Goal: Information Seeking & Learning: Learn about a topic

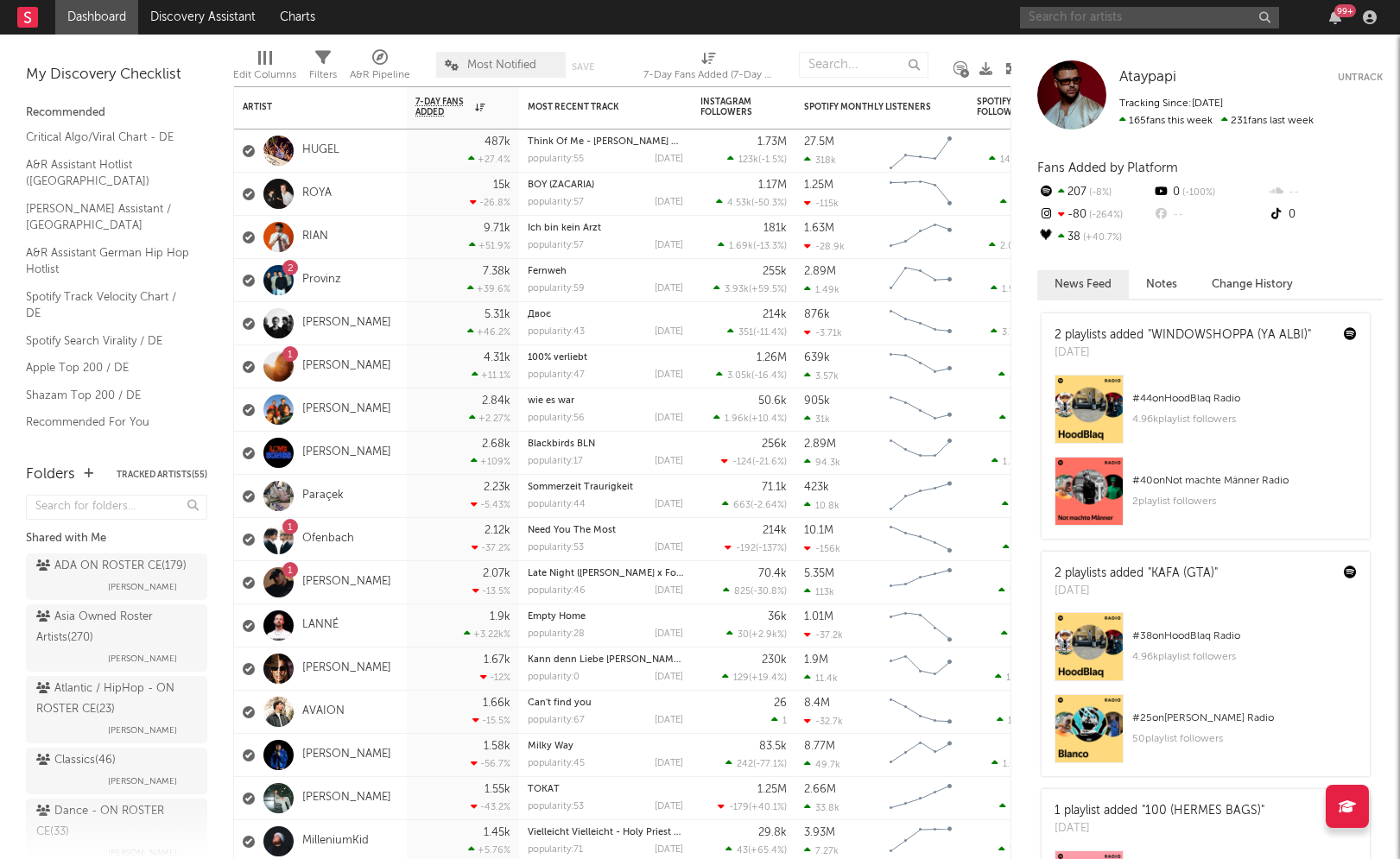
click at [1123, 17] on input "text" at bounding box center [1149, 17] width 259 height 22
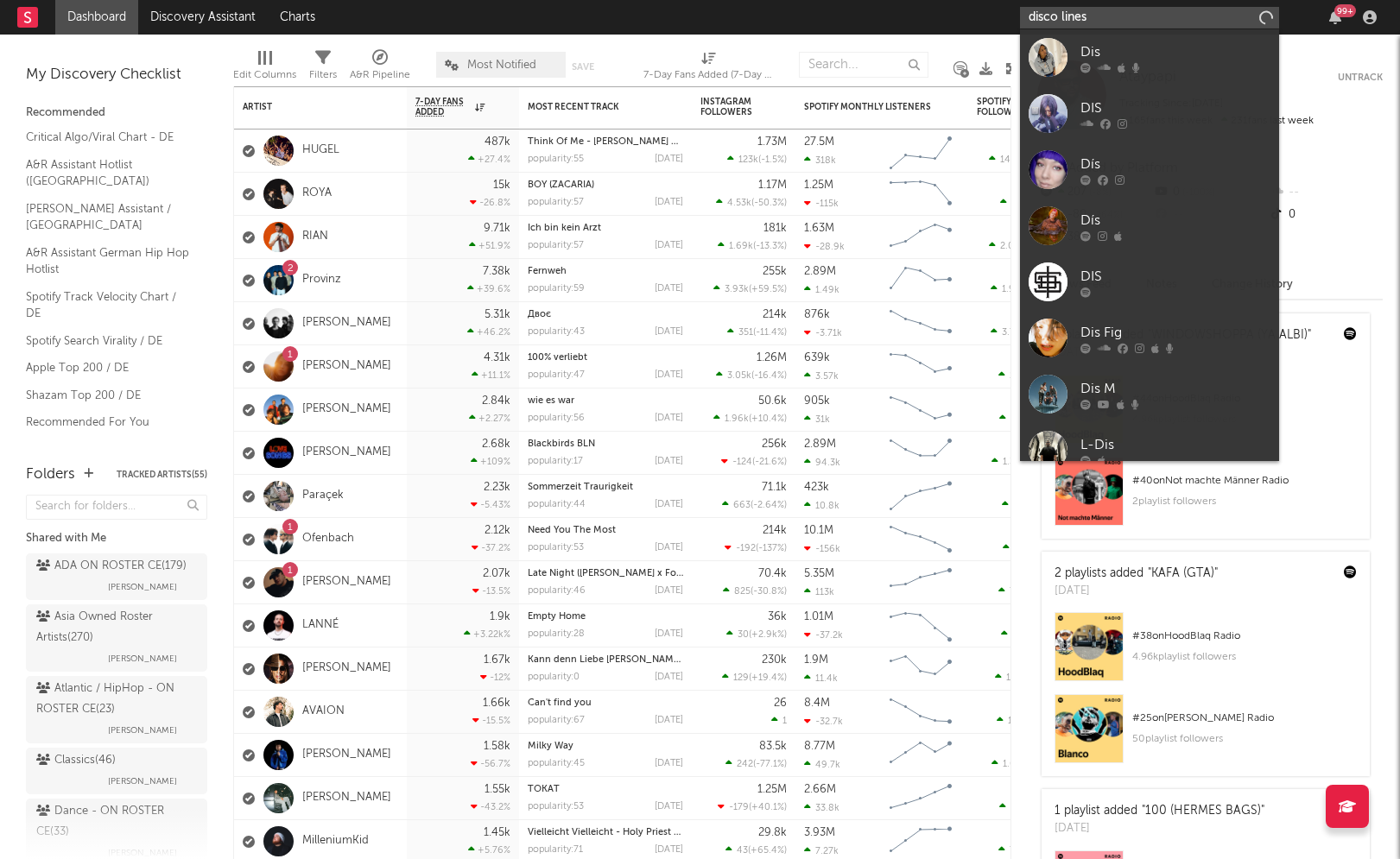
type input "disco lines"
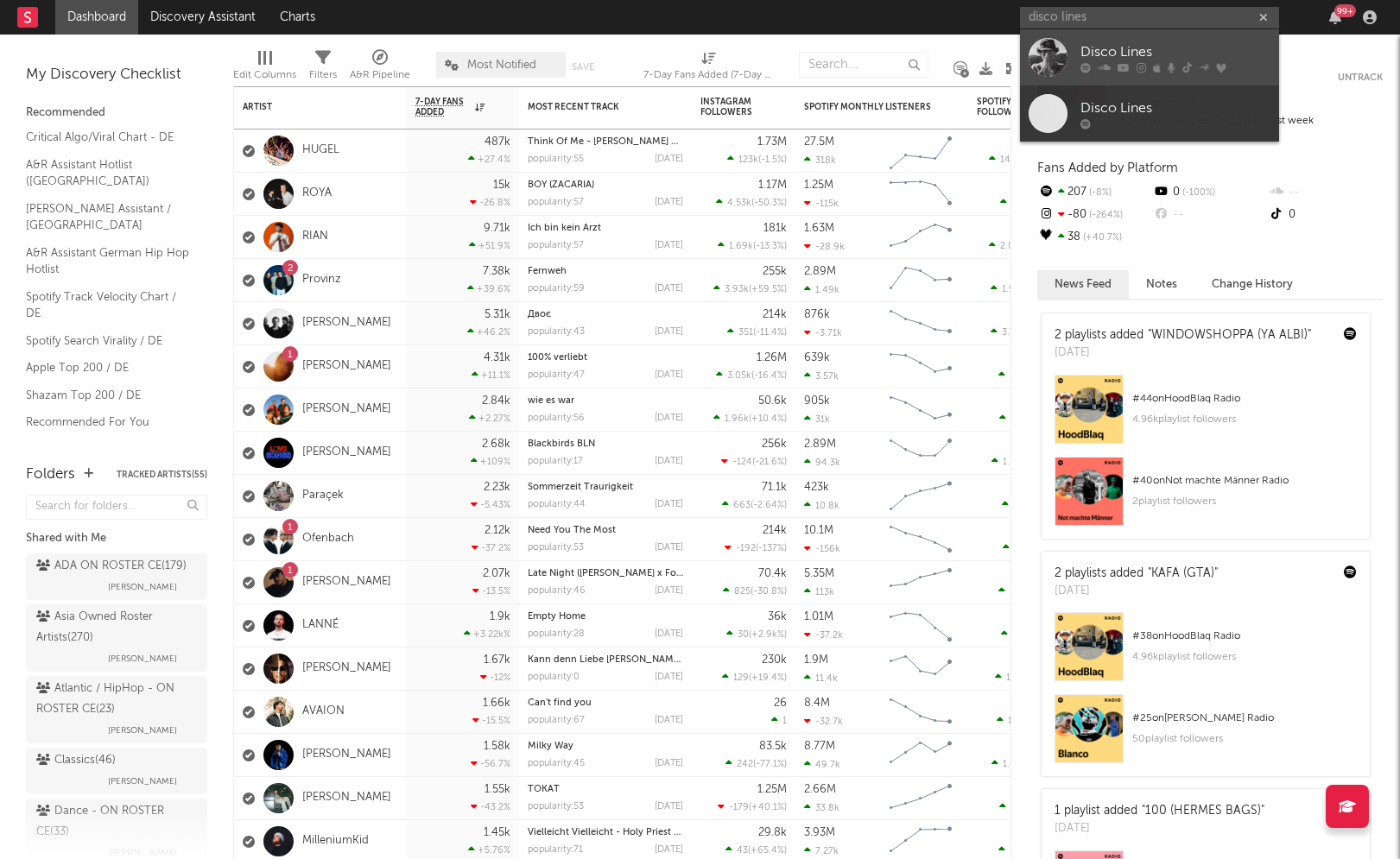
click at [1116, 47] on div "Disco Lines" at bounding box center [1176, 52] width 190 height 21
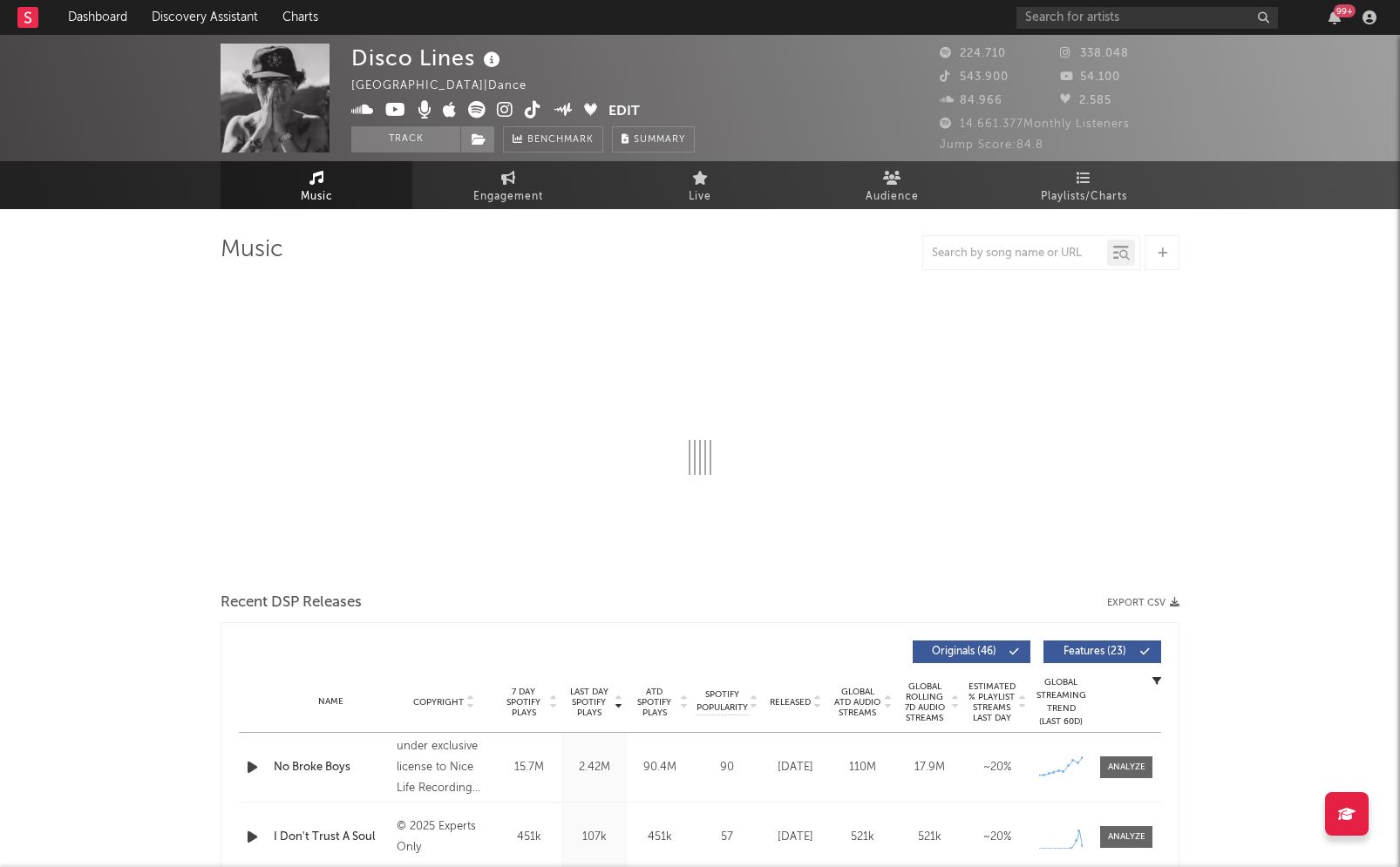
select select "6m"
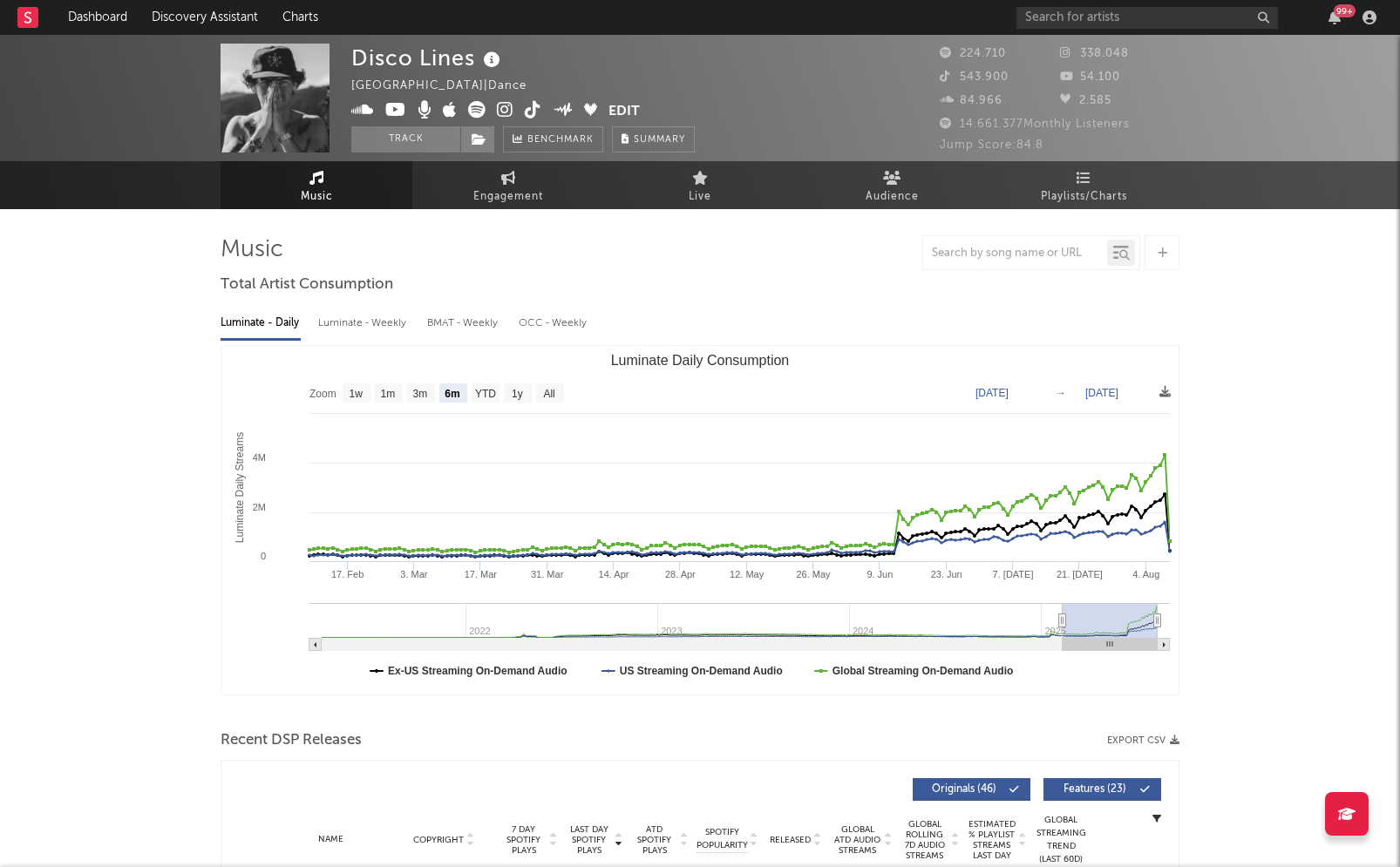
type input "[DATE]"
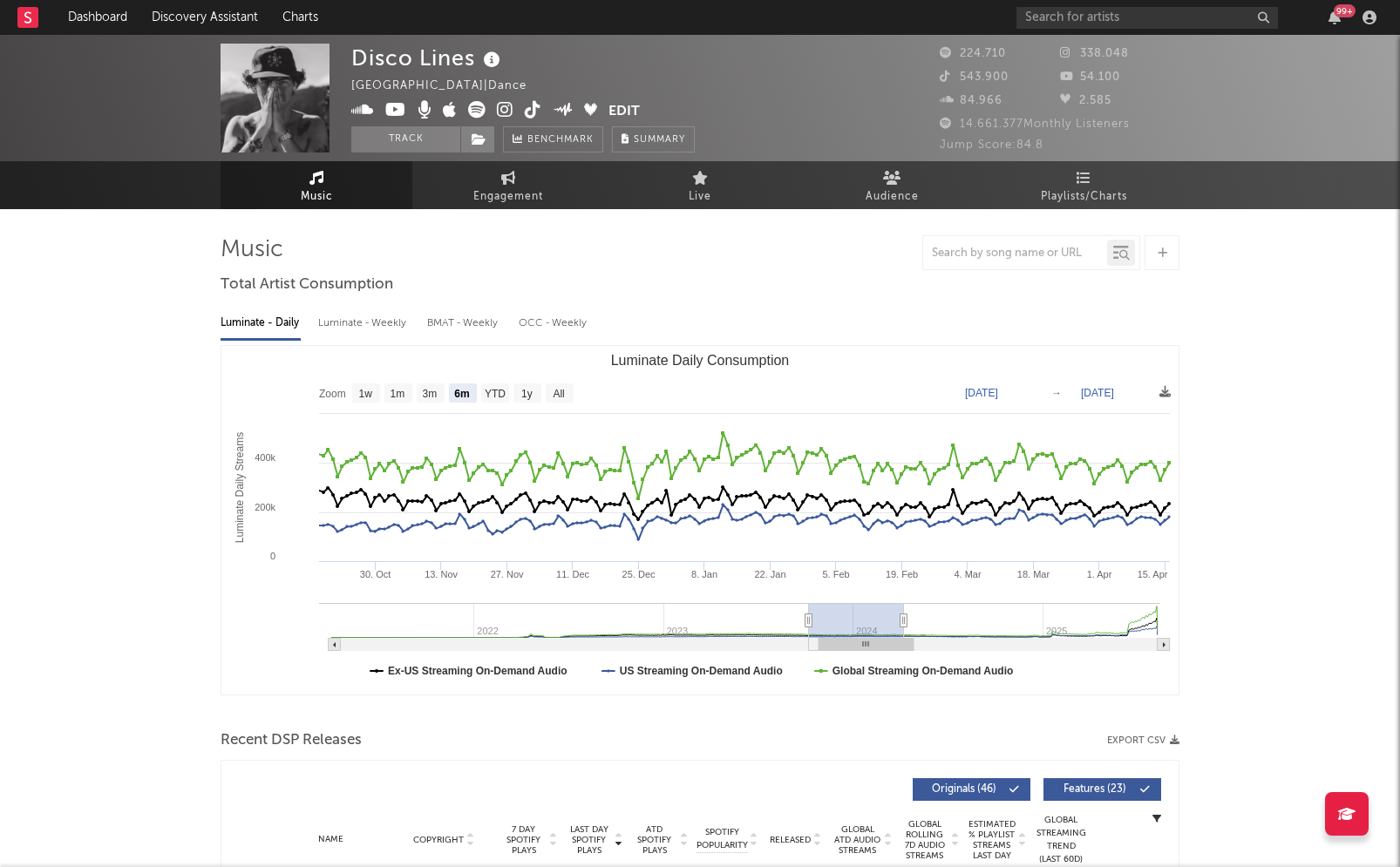
type input "[DATE]"
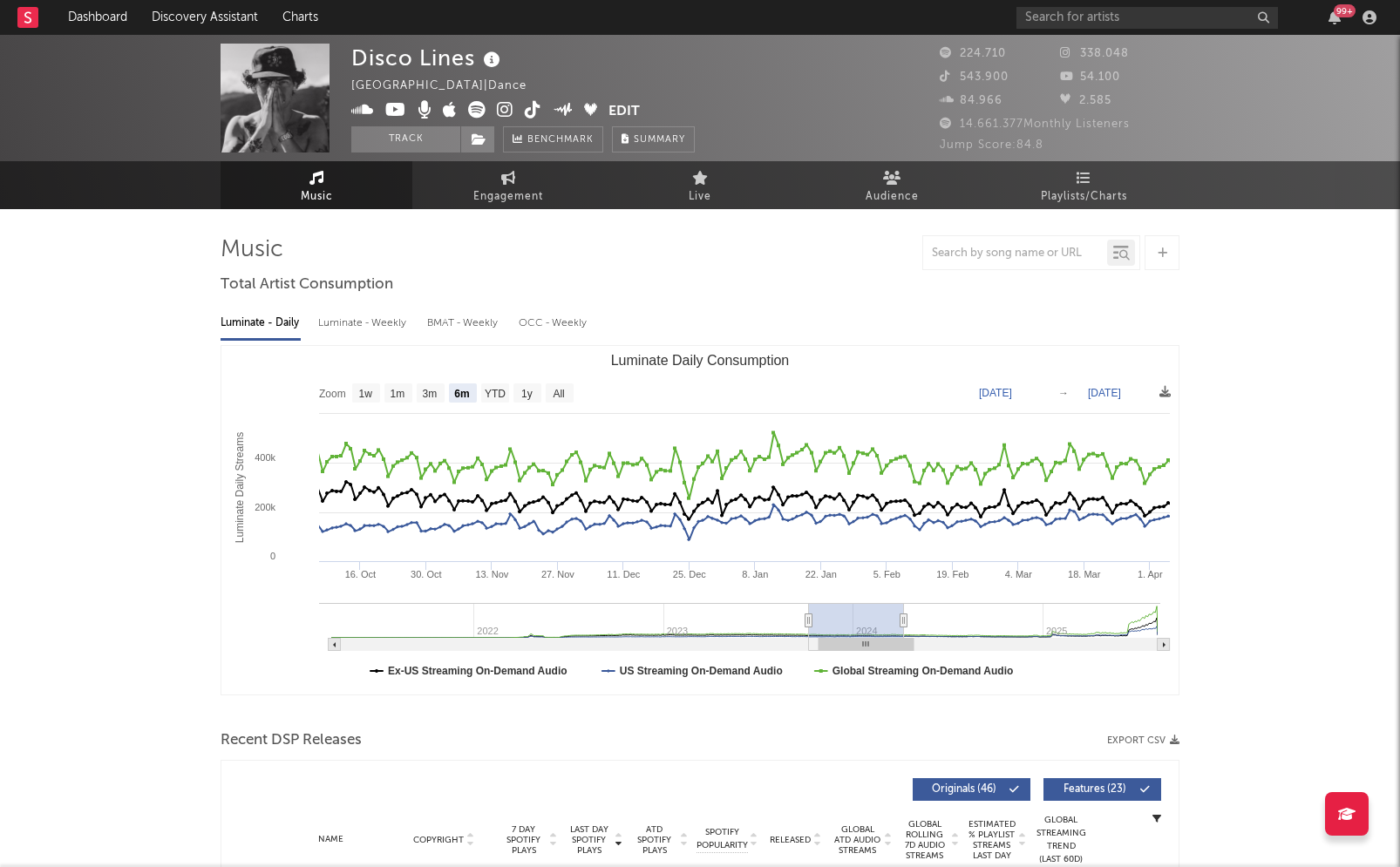
drag, startPoint x: 1067, startPoint y: 621, endPoint x: 803, endPoint y: 615, distance: 264.1
click at [803, 615] on g "Luminate Daily Consumption" at bounding box center [739, 627] width 841 height 48
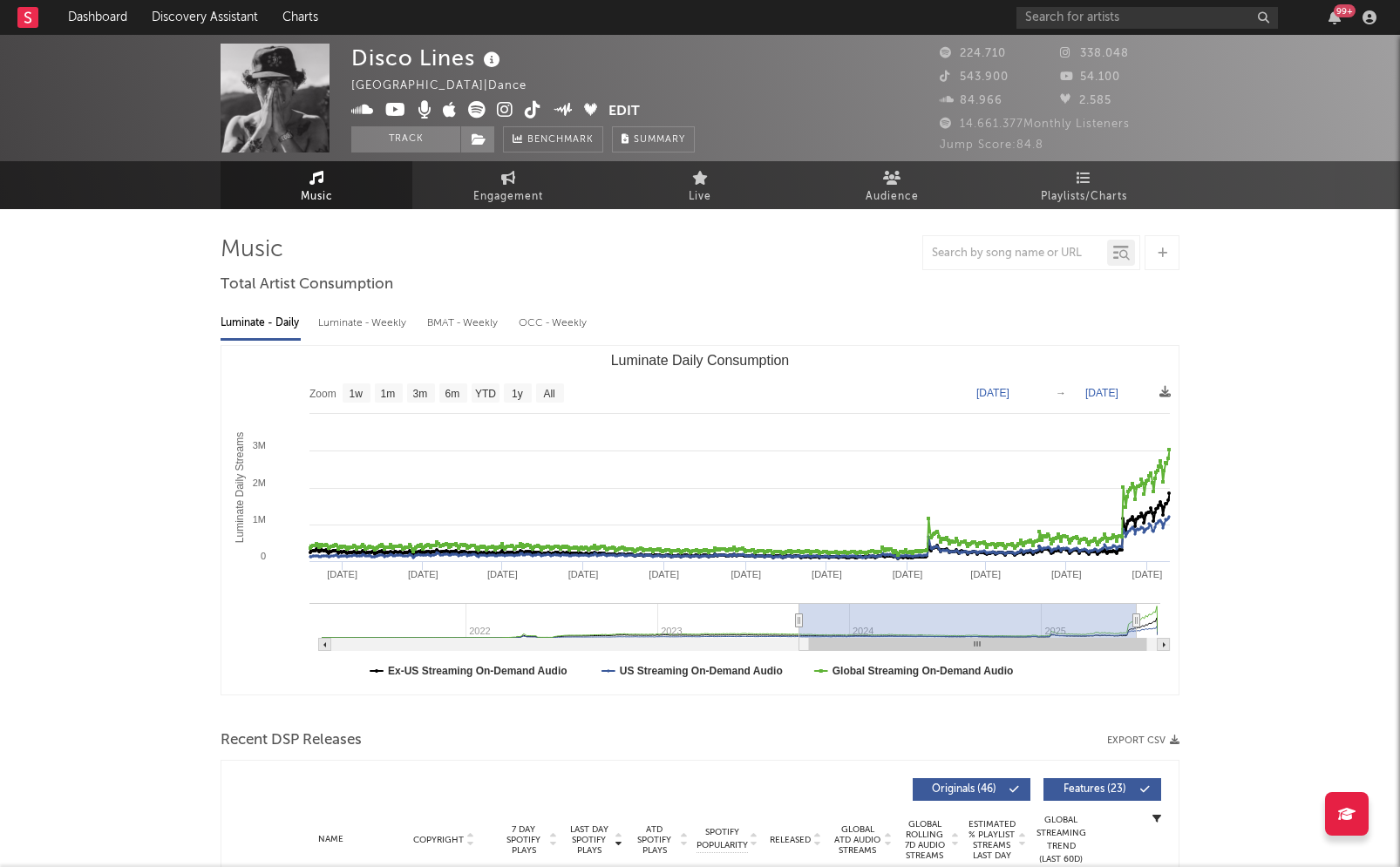
drag, startPoint x: 903, startPoint y: 617, endPoint x: 1295, endPoint y: 644, distance: 392.9
type input "[DATE]"
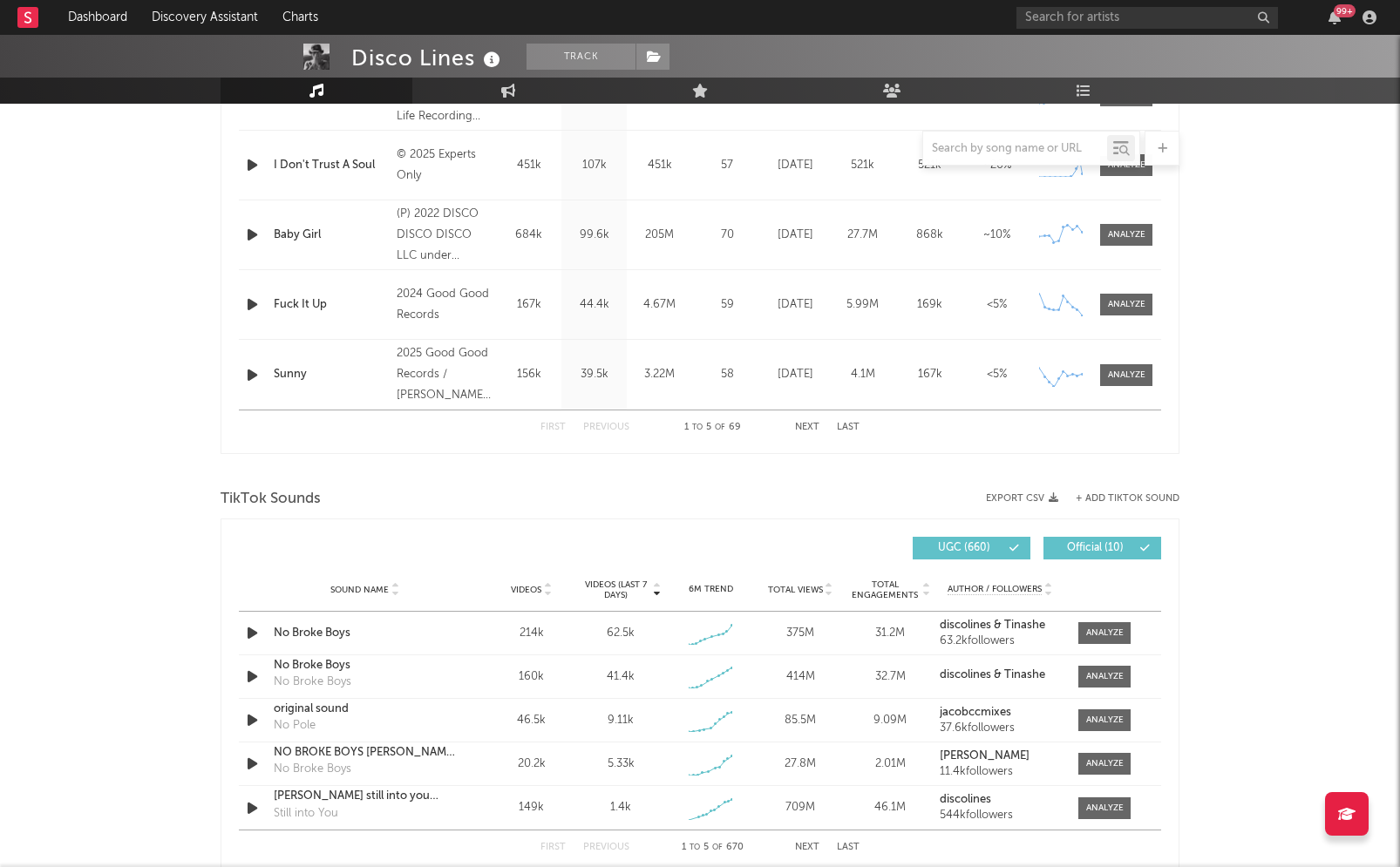
scroll to position [877, 0]
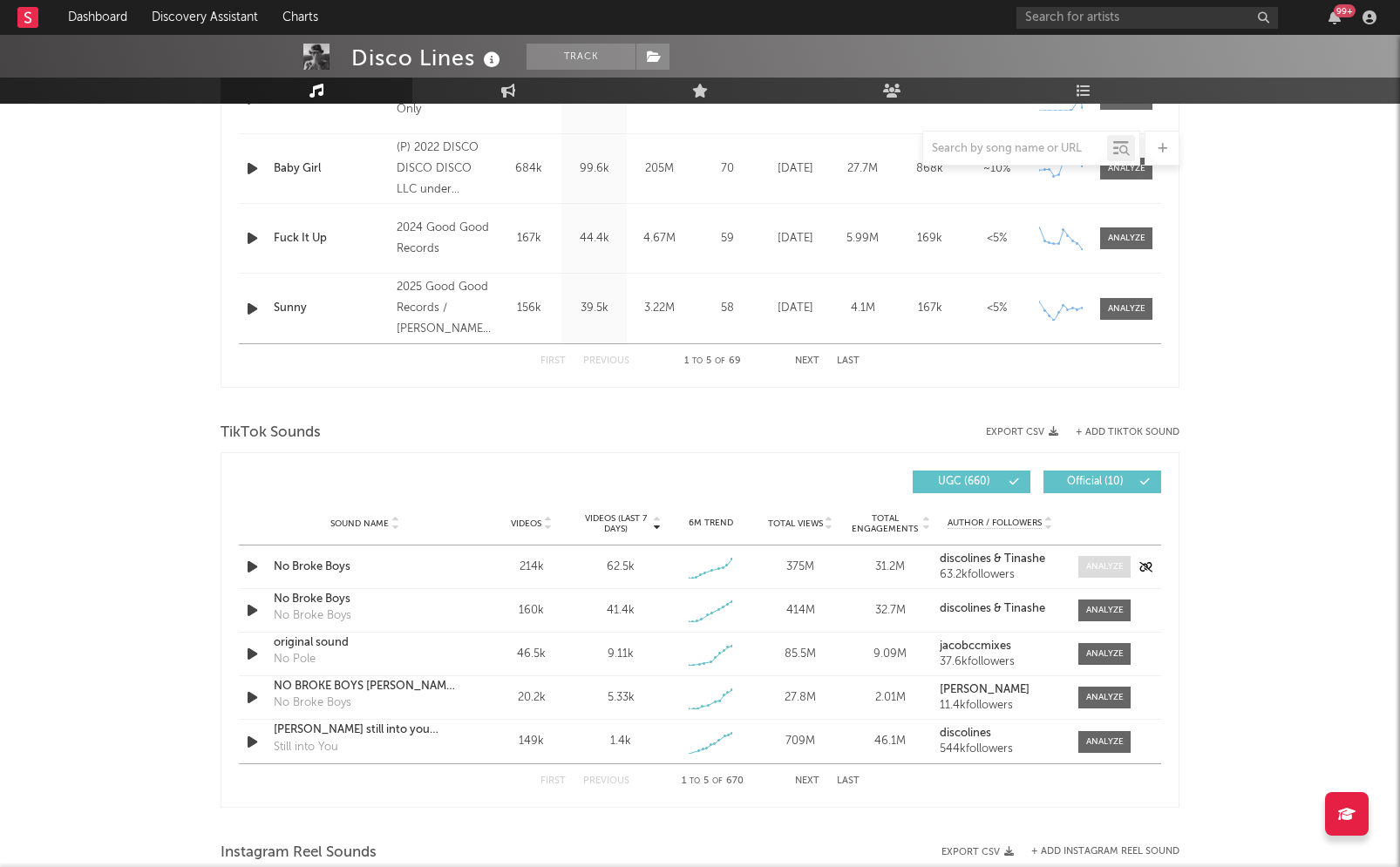
click at [1114, 562] on div at bounding box center [1104, 567] width 37 height 13
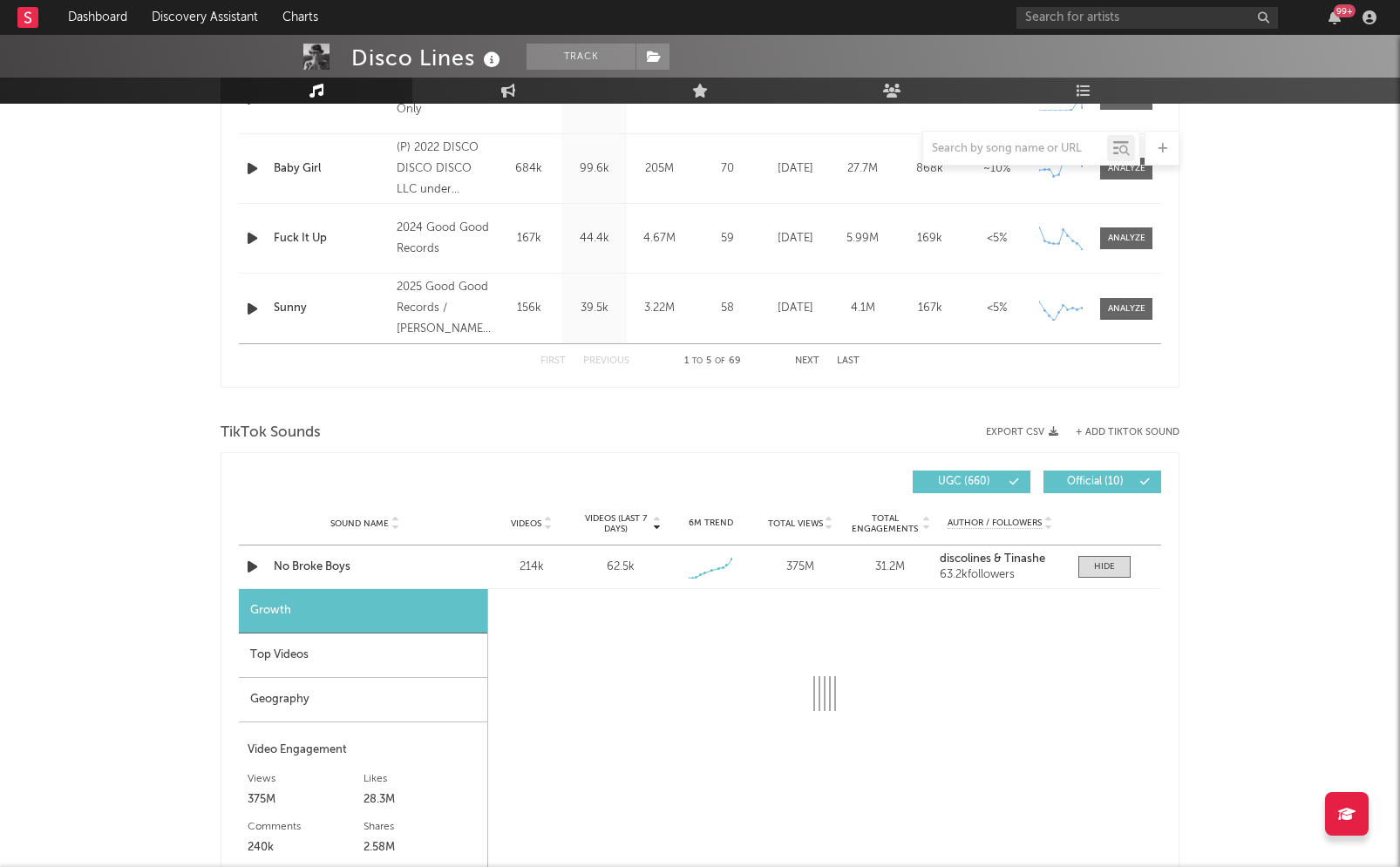
select select "1w"
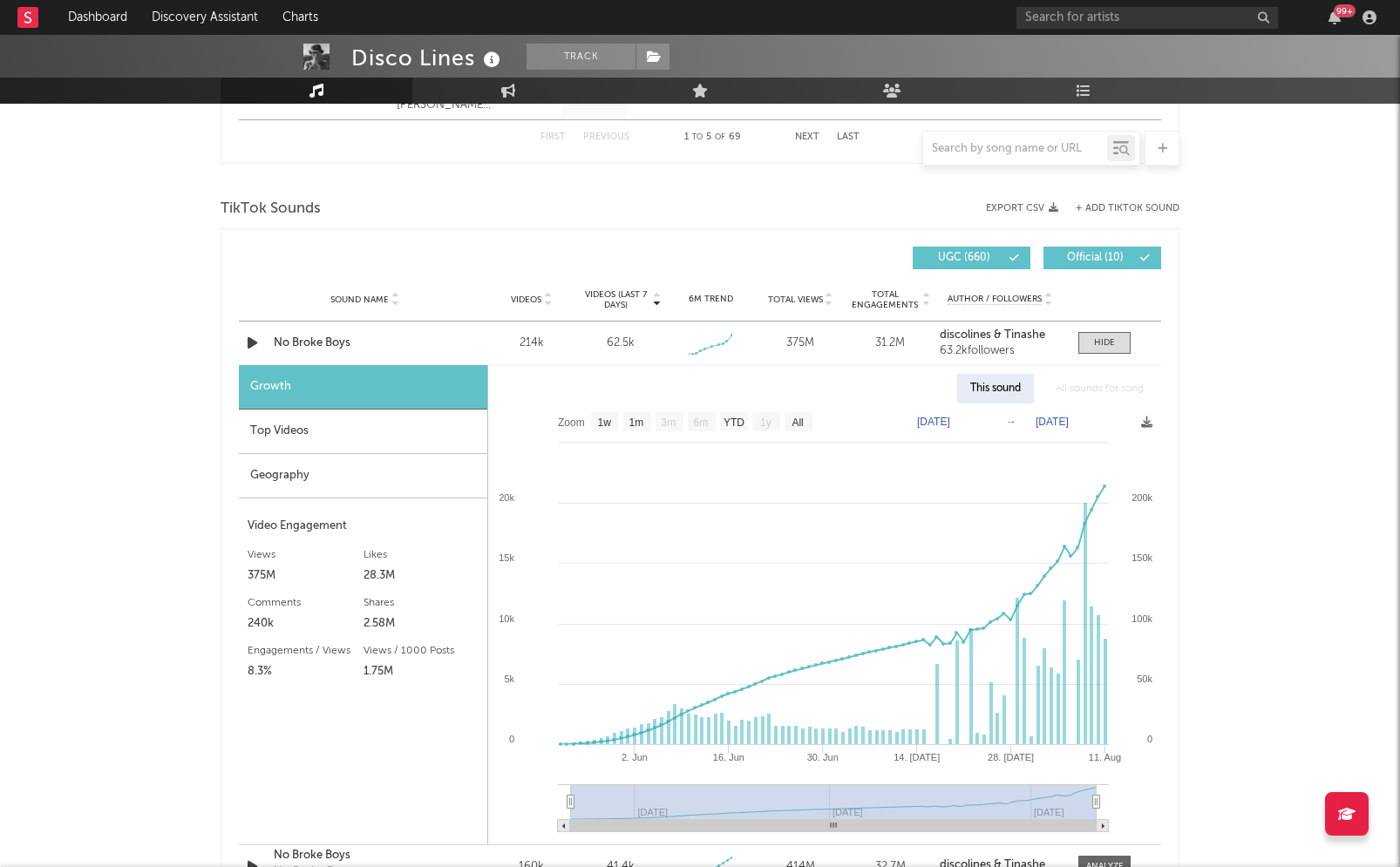
scroll to position [1105, 0]
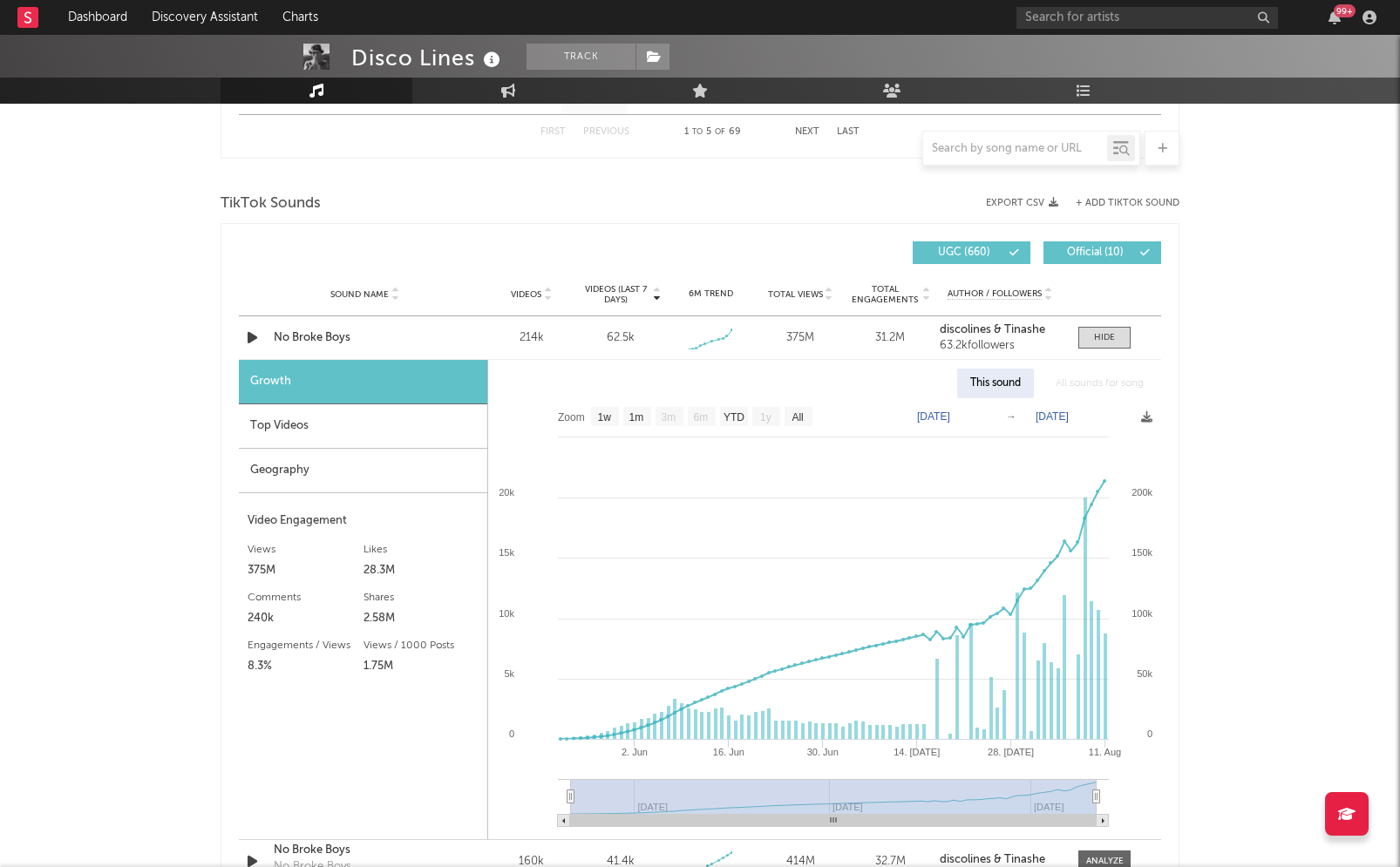
click at [326, 413] on div "Top Videos" at bounding box center [363, 426] width 248 height 45
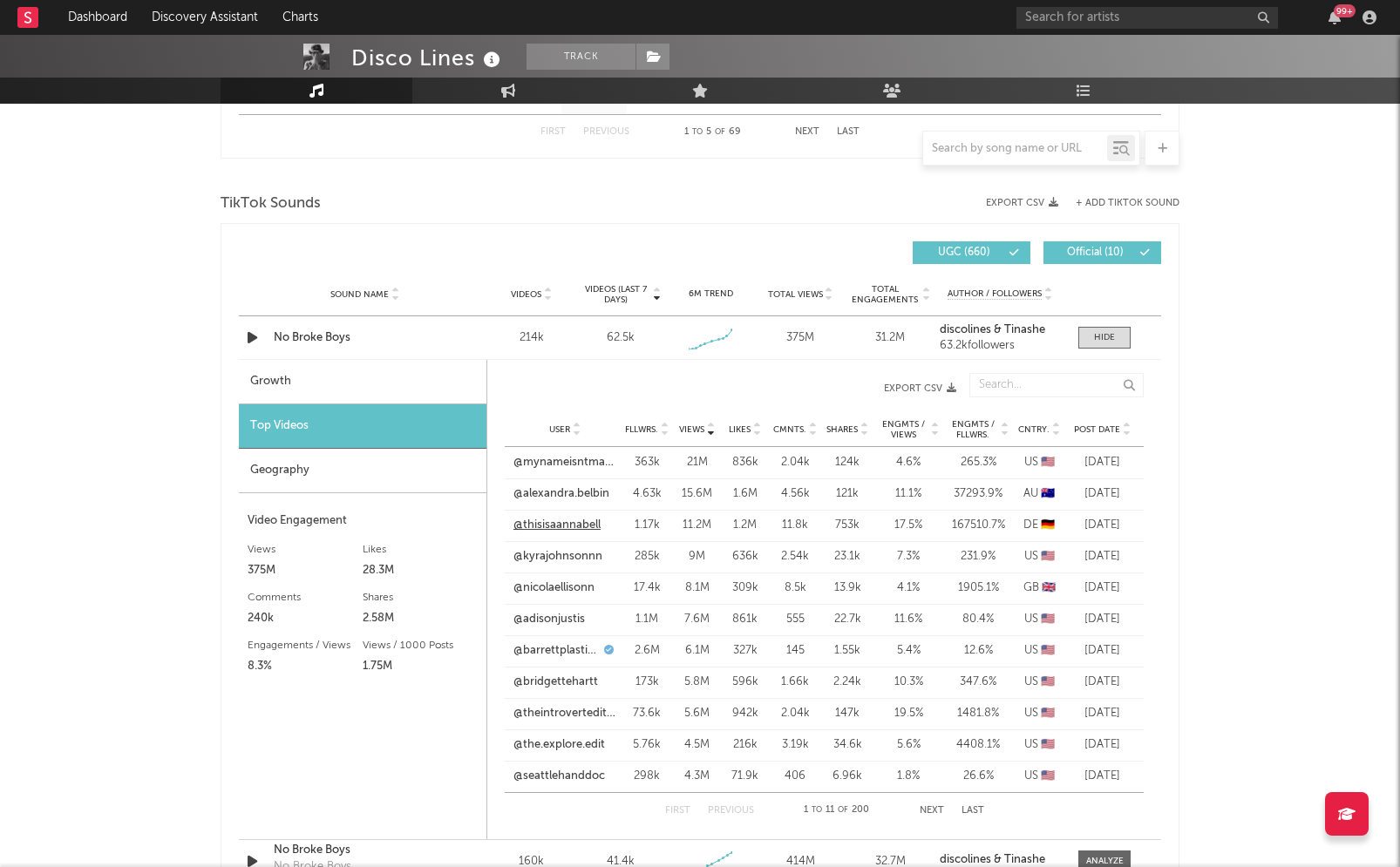
click at [561, 525] on link "@thisisaannabell" at bounding box center [557, 525] width 88 height 17
click at [564, 488] on link "@alexandra.belbin" at bounding box center [561, 494] width 96 height 17
click at [545, 462] on link "@mynameisntmanny" at bounding box center [564, 463] width 103 height 17
click at [559, 555] on link "@kyrajohnsonnn" at bounding box center [557, 557] width 89 height 17
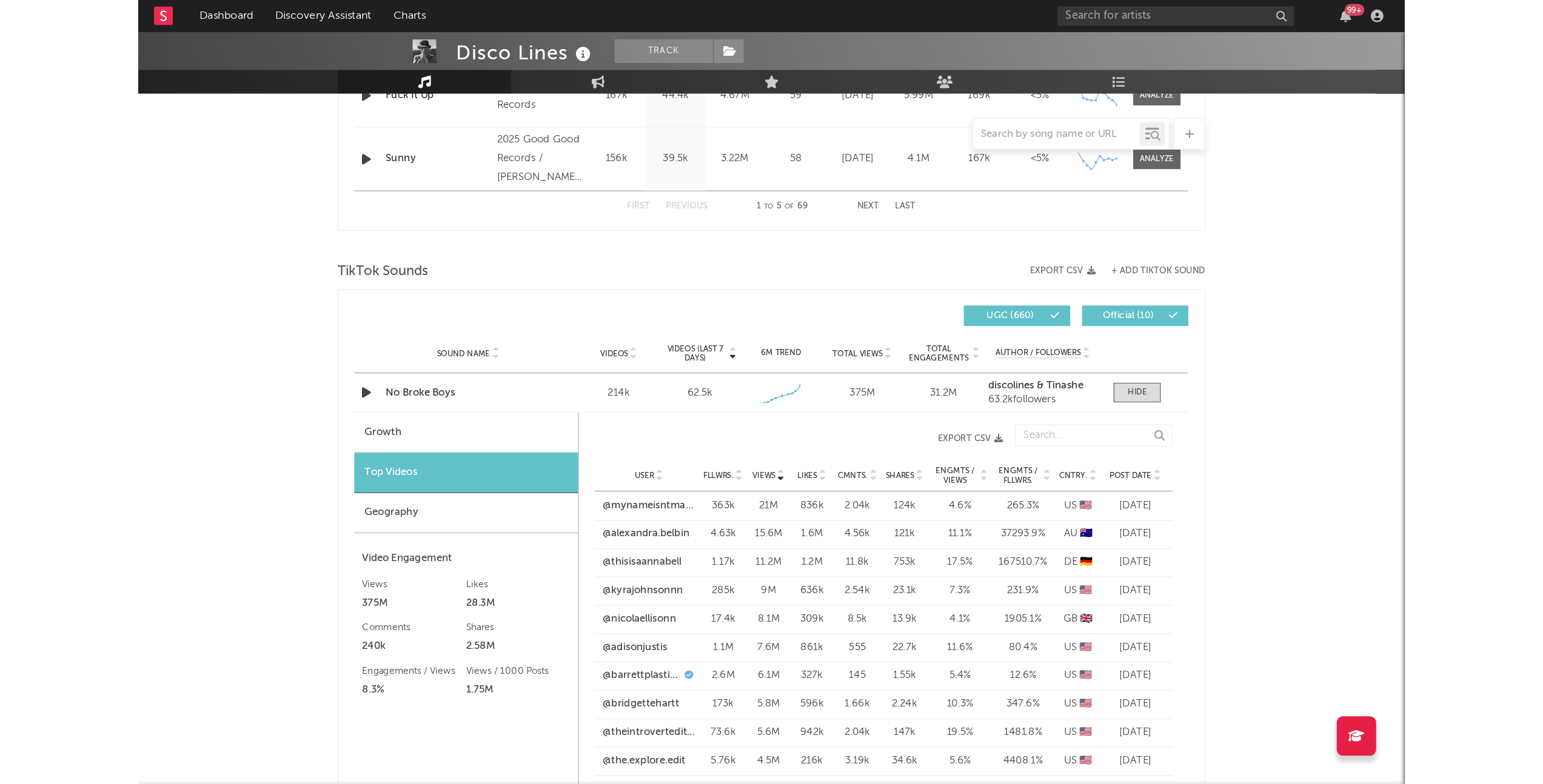
scroll to position [236, 0]
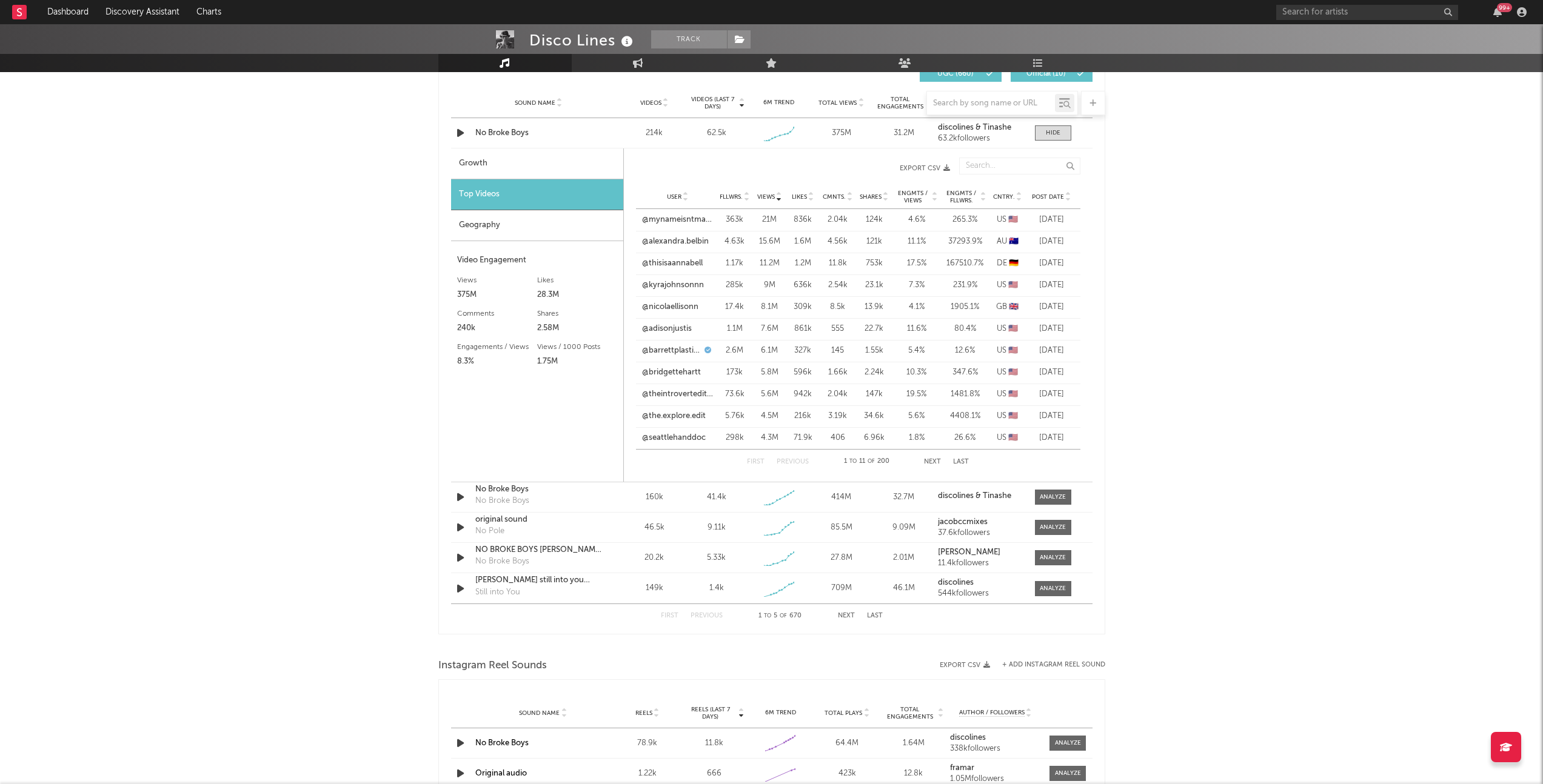
scroll to position [873, 0]
click at [691, 408] on link "@the.explore.edit" at bounding box center [674, 414] width 64 height 12
click at [694, 388] on link "@theintrovertedition" at bounding box center [678, 392] width 71 height 12
click at [675, 415] on link "@the.explore.edit" at bounding box center [674, 414] width 64 height 12
click at [675, 434] on link "@seattlehanddoc" at bounding box center [674, 435] width 64 height 12
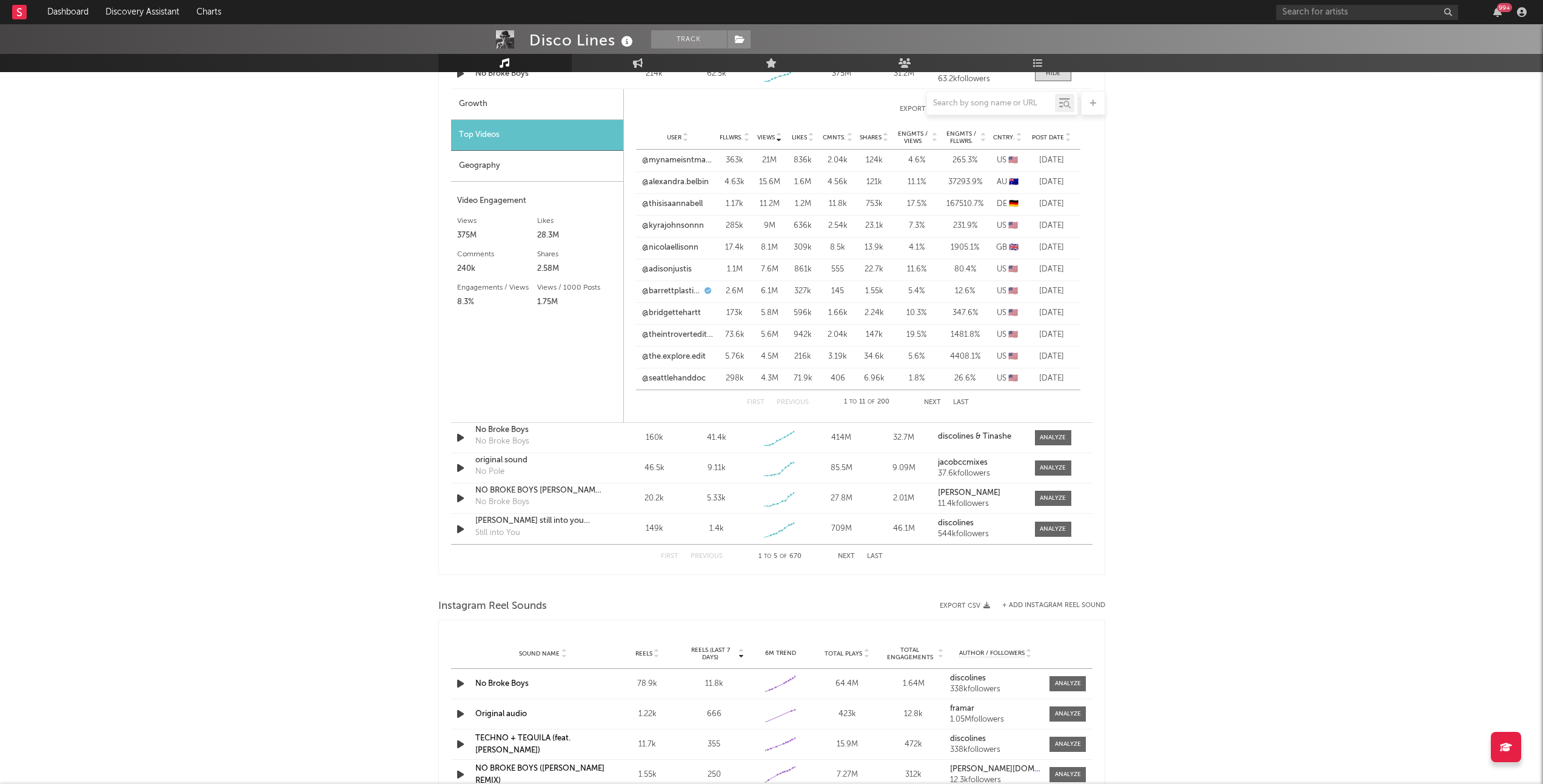
scroll to position [930, 0]
click at [982, 443] on span at bounding box center [1052, 437] width 36 height 15
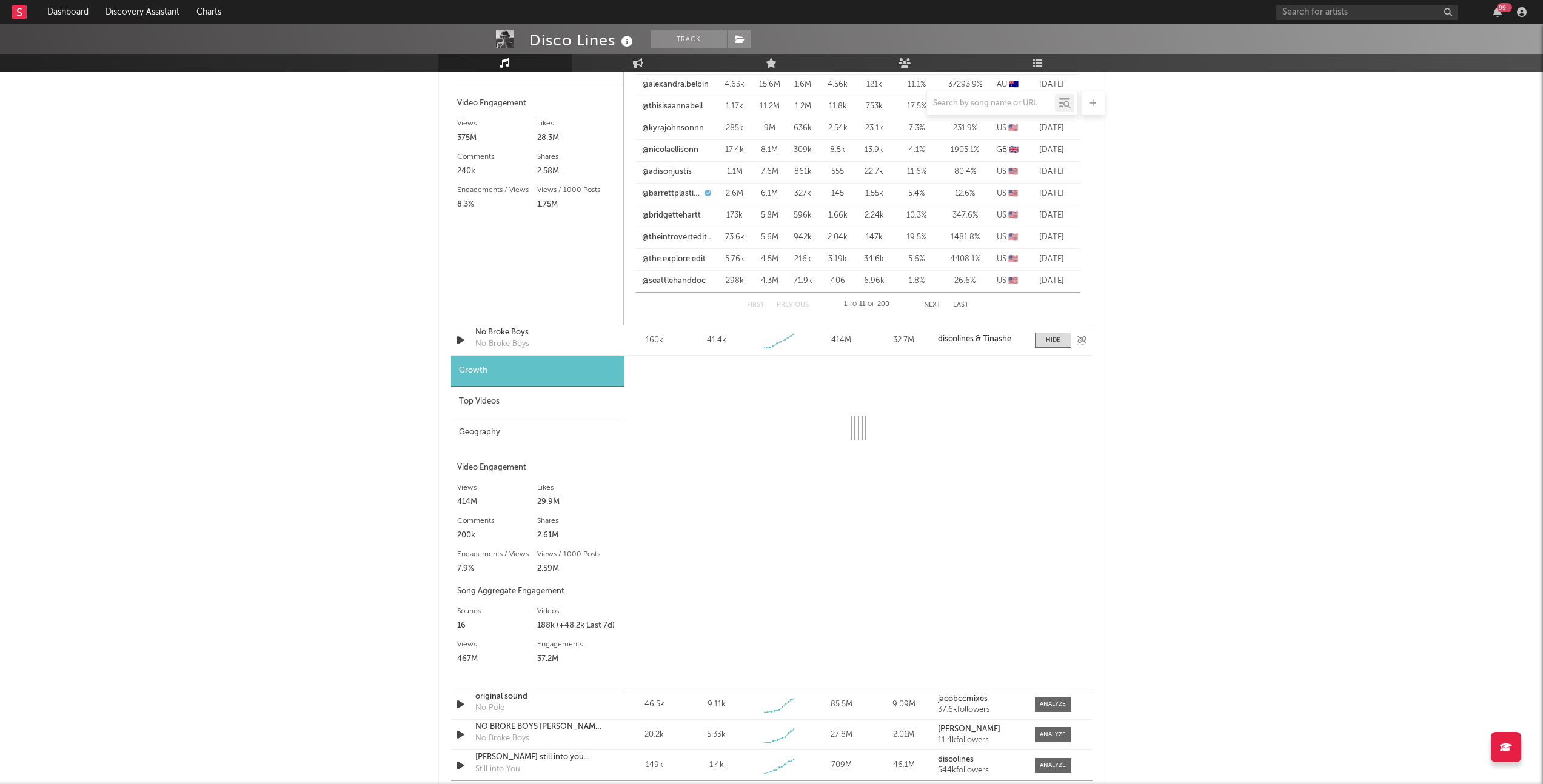
select select "1w"
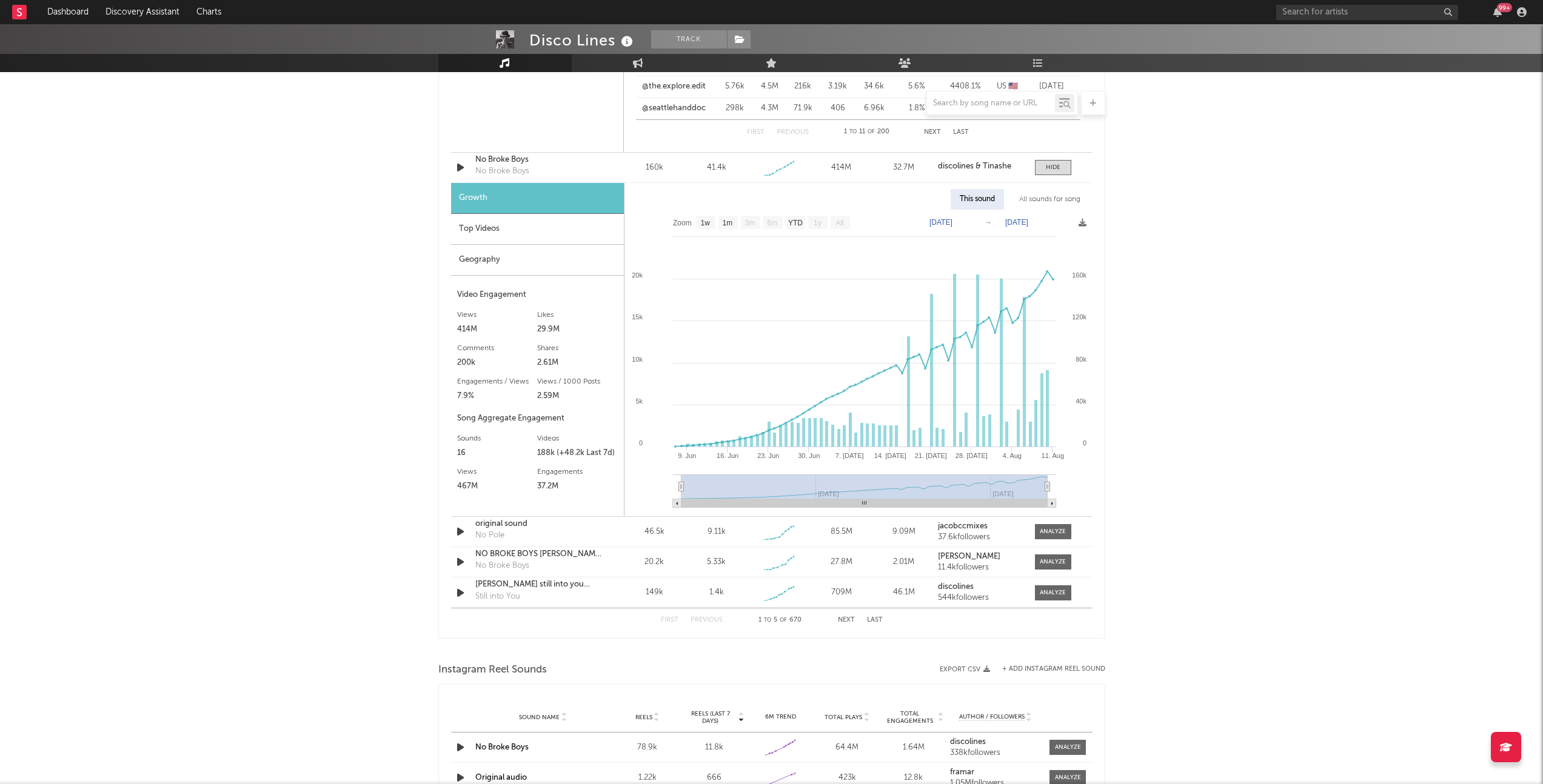
scroll to position [1203, 0]
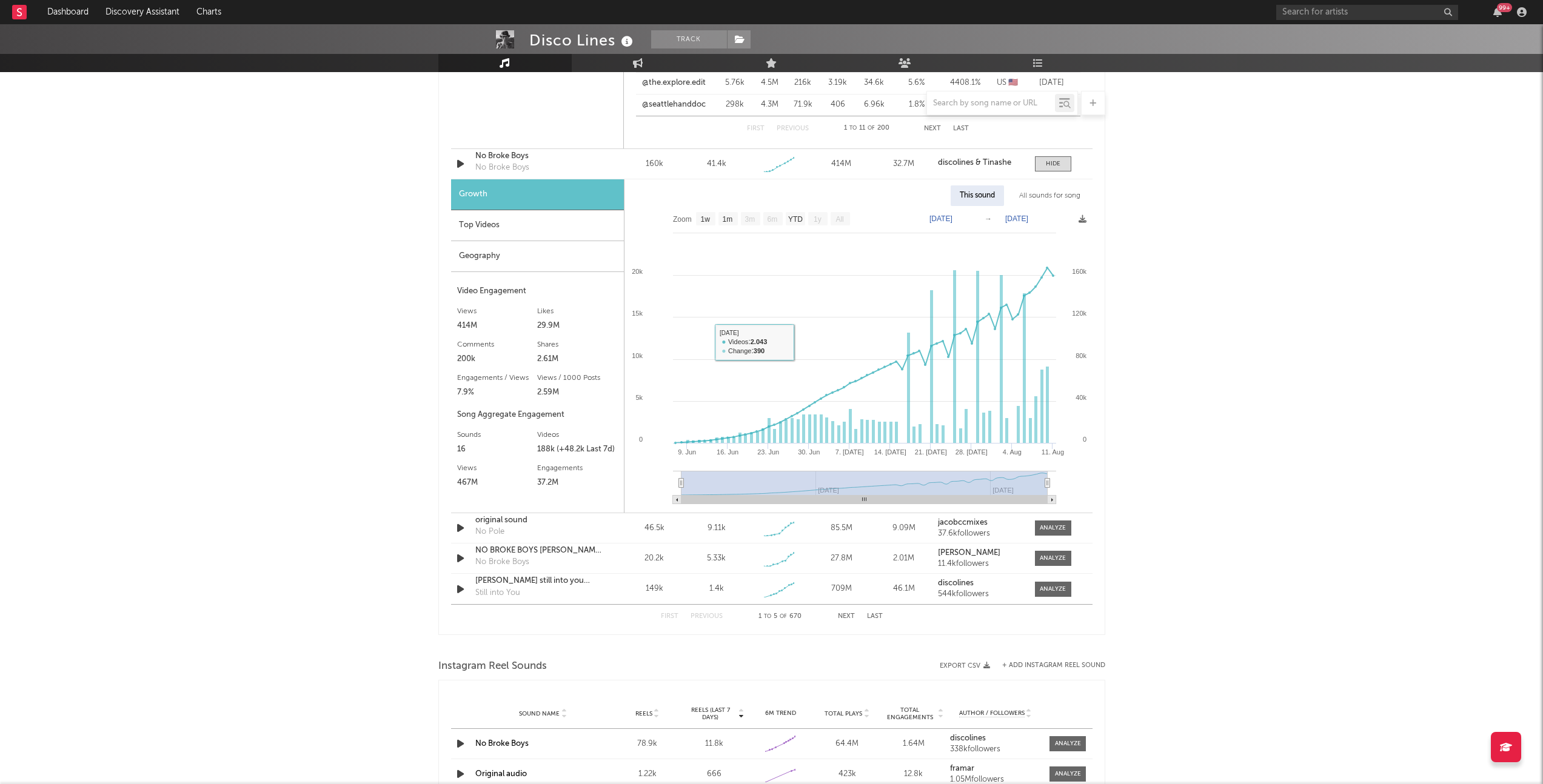
click at [551, 217] on div "Top Videos" at bounding box center [537, 226] width 173 height 31
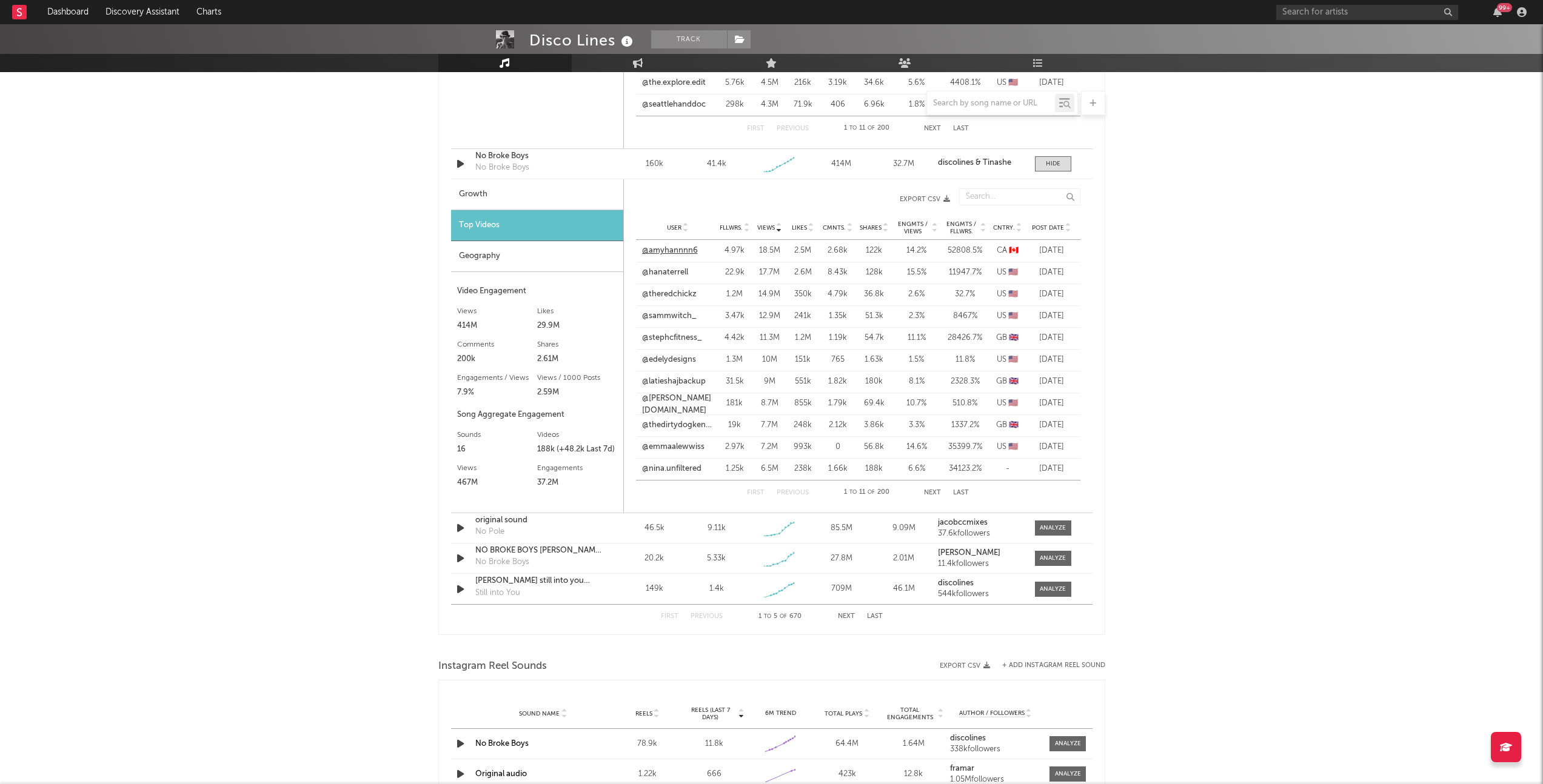
click at [656, 251] on link "@amyhannnn6" at bounding box center [670, 251] width 56 height 12
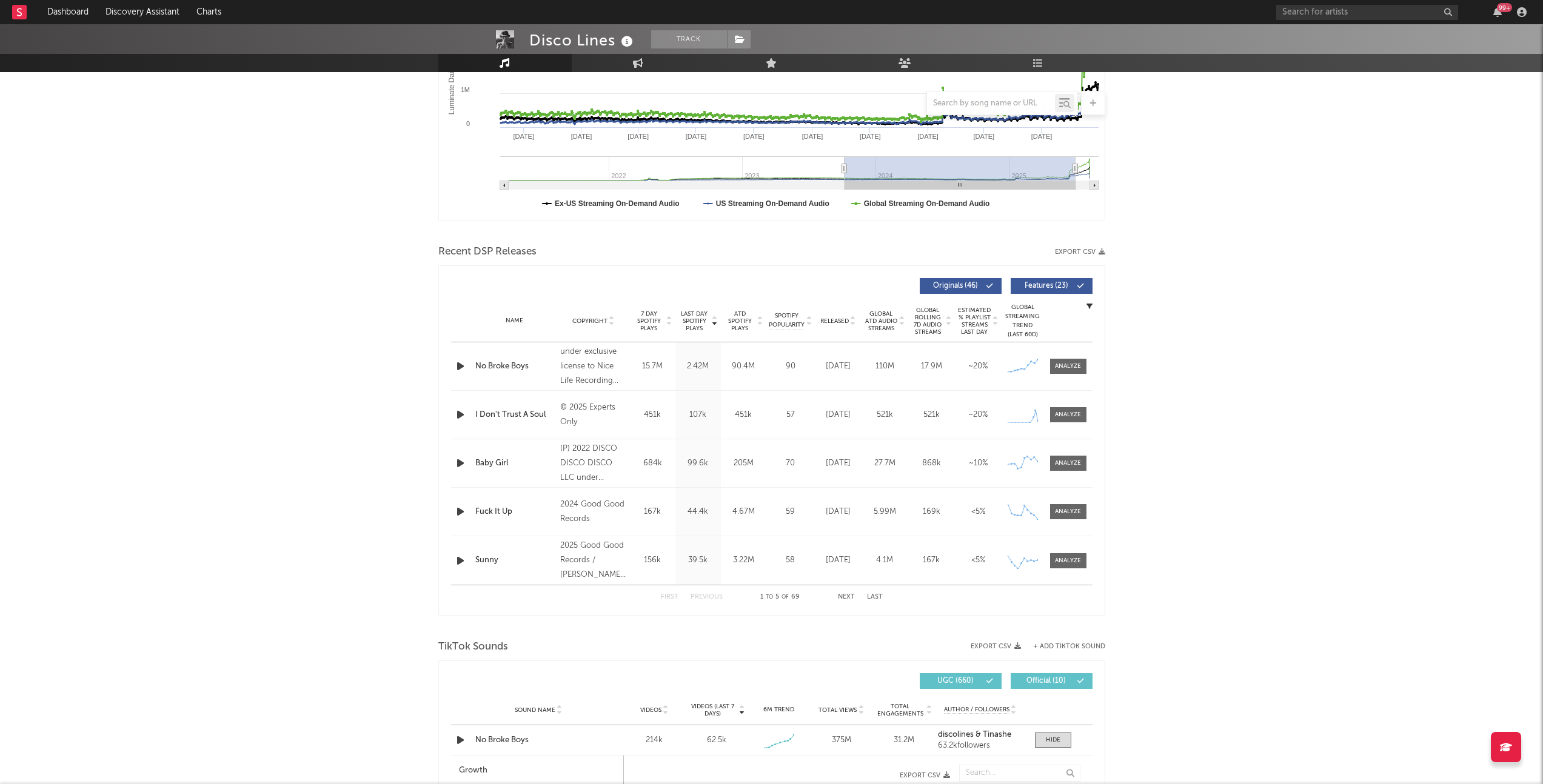
scroll to position [46, 0]
